Goal: Find specific page/section: Find specific page/section

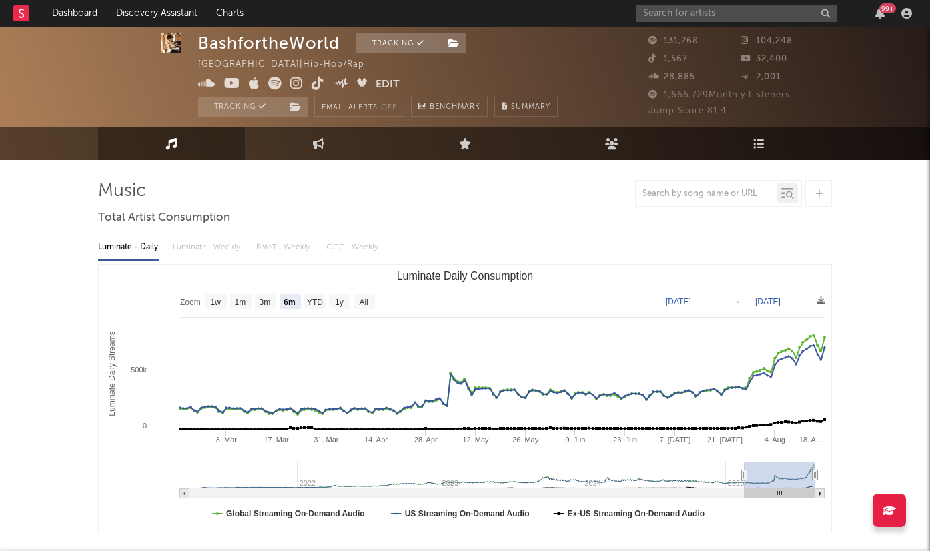
select select "6m"
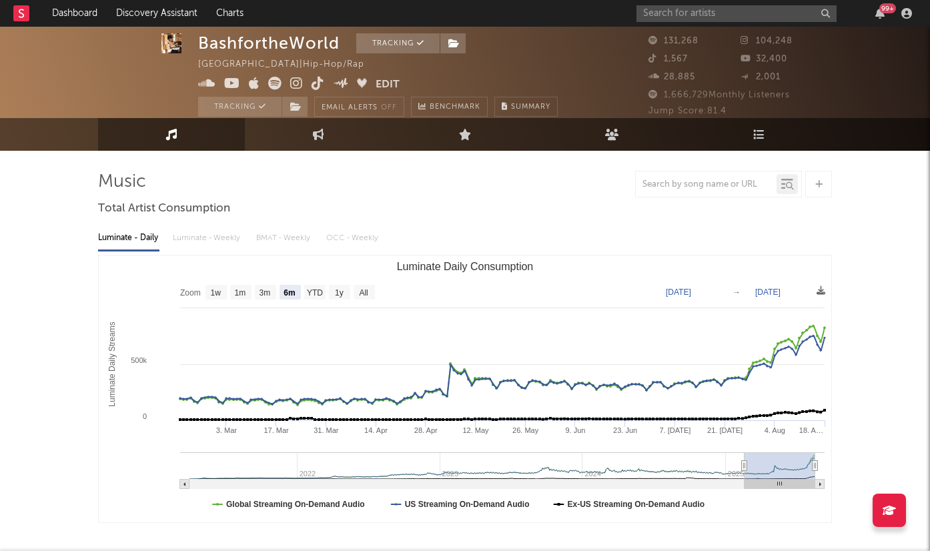
scroll to position [9, 0]
click at [711, 18] on input "text" at bounding box center [737, 13] width 200 height 17
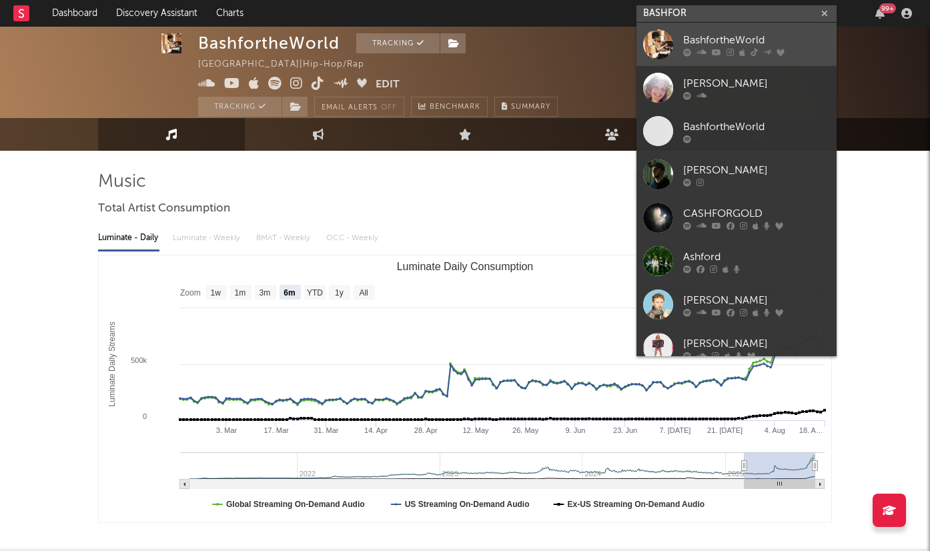
type input "BASHFOR"
click at [773, 38] on div "BashfortheWorld" at bounding box center [756, 40] width 147 height 16
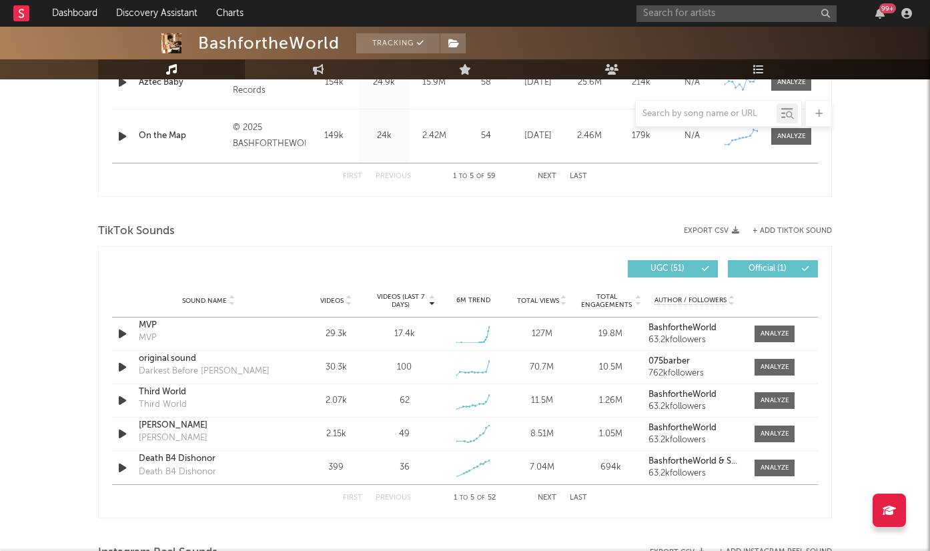
scroll to position [780, 0]
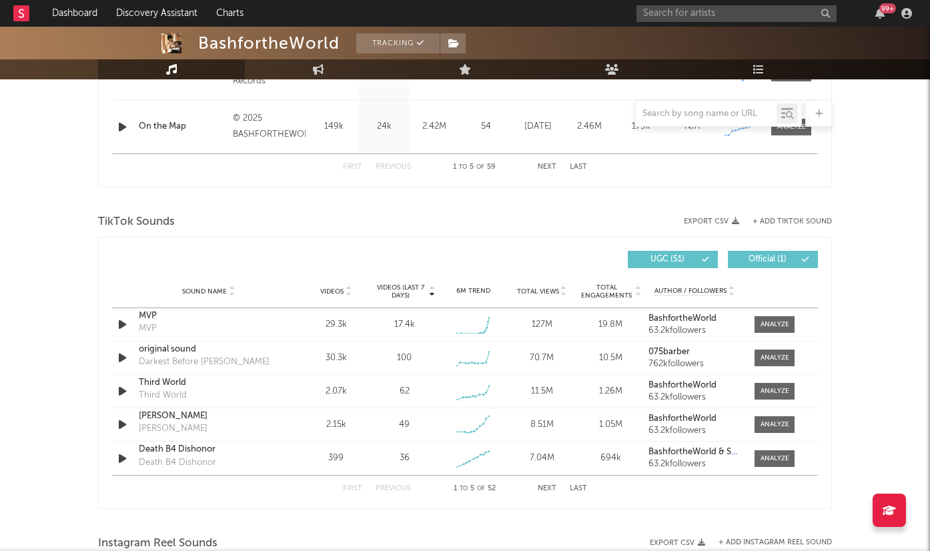
click at [547, 489] on button "Next" at bounding box center [547, 488] width 19 height 7
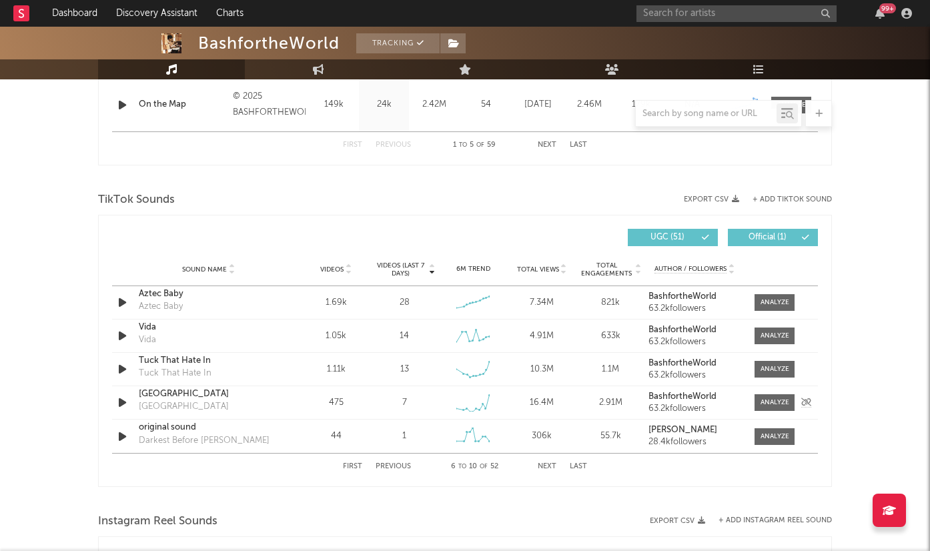
scroll to position [804, 0]
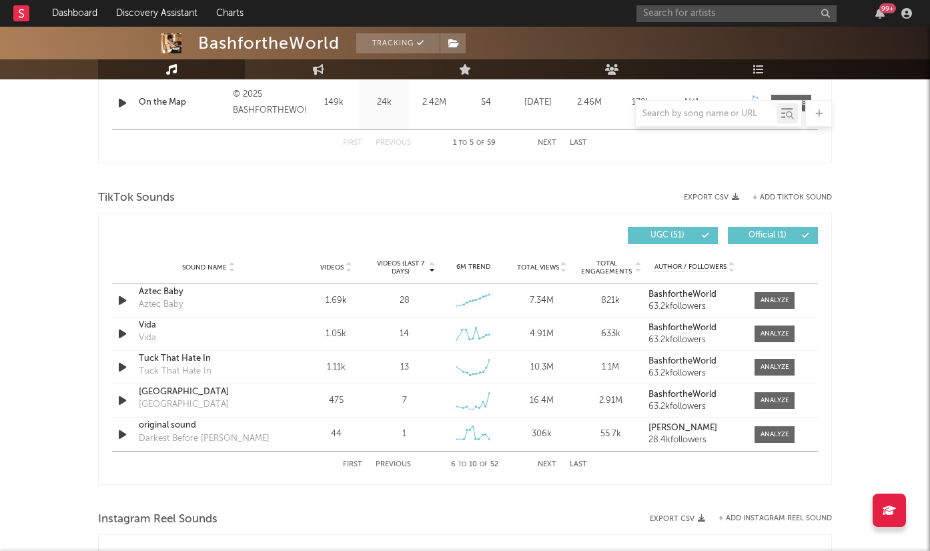
click at [547, 468] on button "Next" at bounding box center [547, 464] width 19 height 7
click at [718, 117] on input "text" at bounding box center [706, 114] width 141 height 11
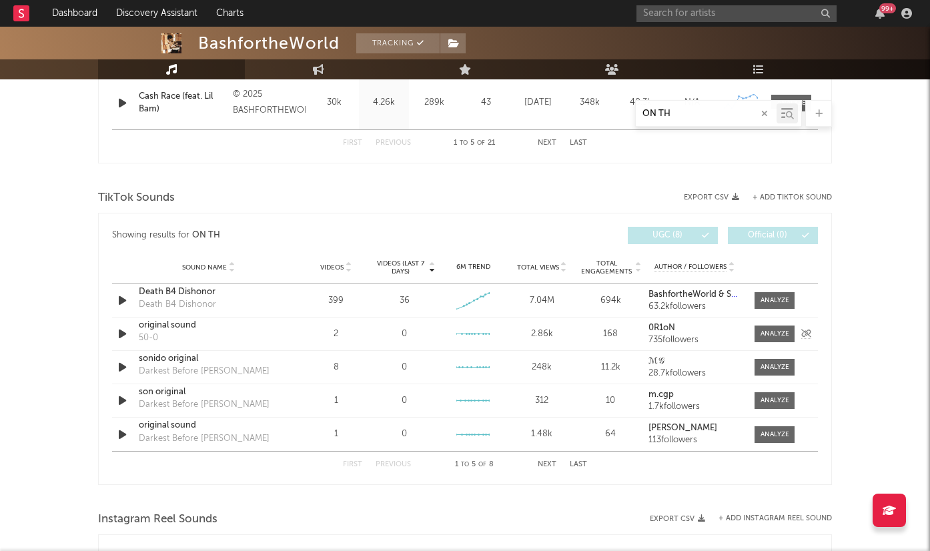
scroll to position [771, 0]
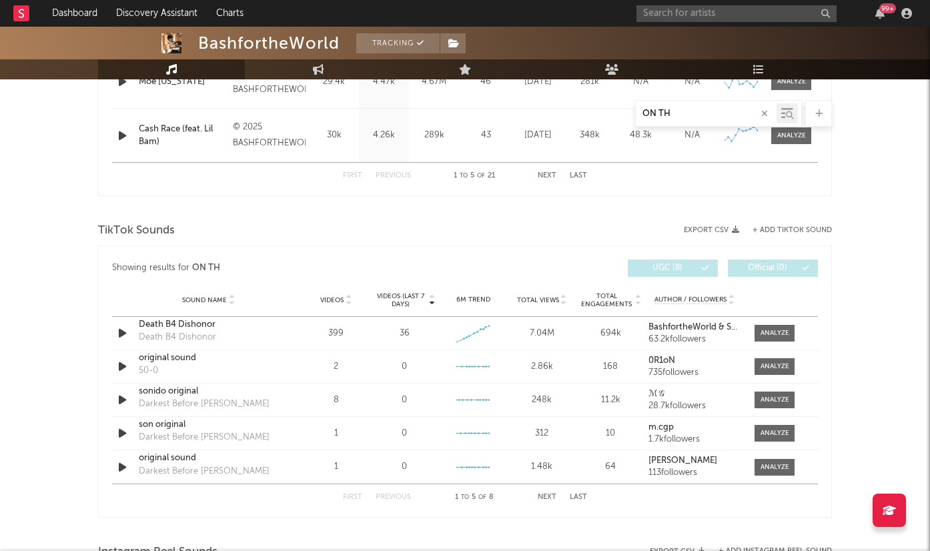
click at [546, 495] on button "Next" at bounding box center [547, 497] width 19 height 7
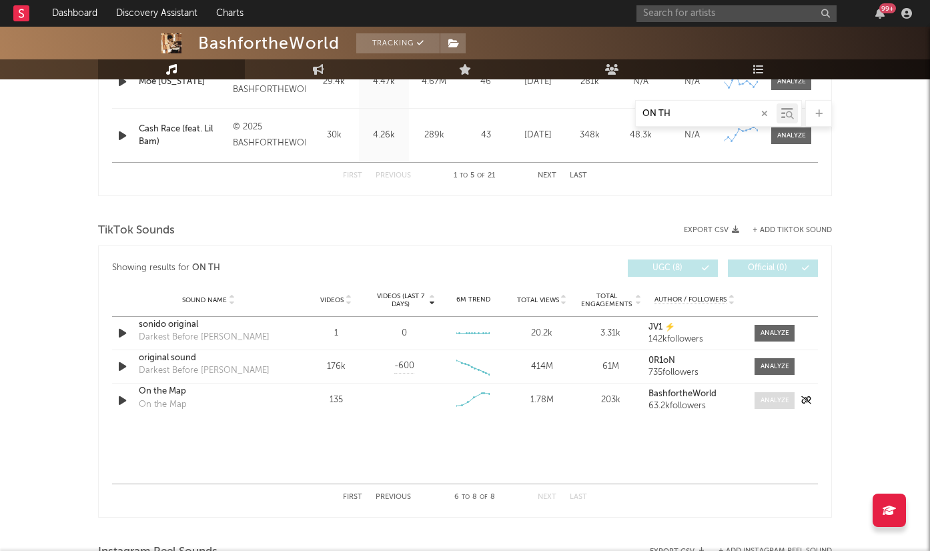
type input "ON TH"
click at [771, 400] on div at bounding box center [775, 401] width 29 height 10
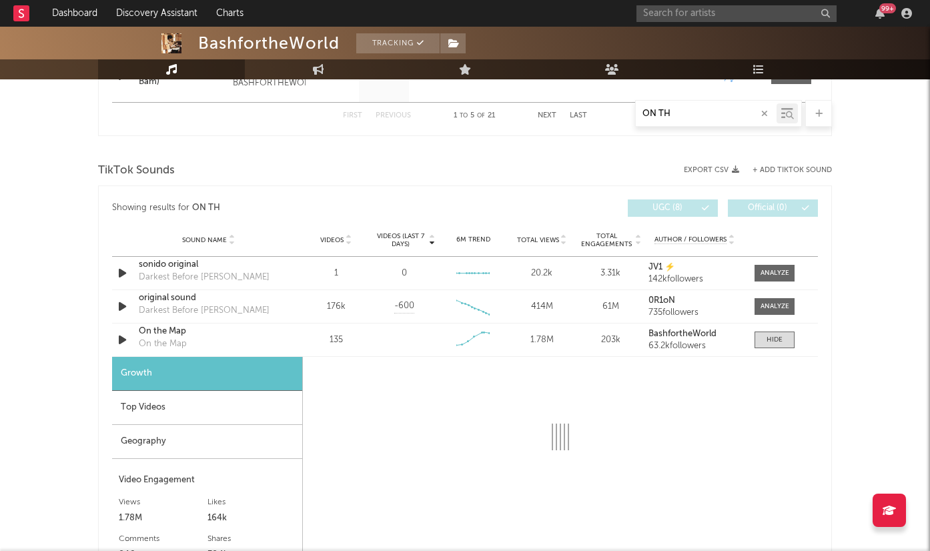
select select "6m"
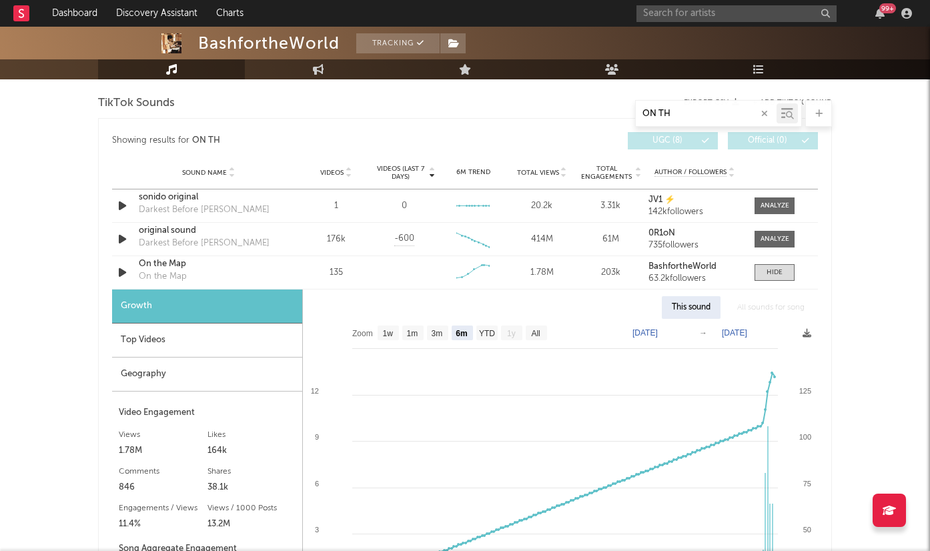
scroll to position [918, 0]
